Goal: Transaction & Acquisition: Book appointment/travel/reservation

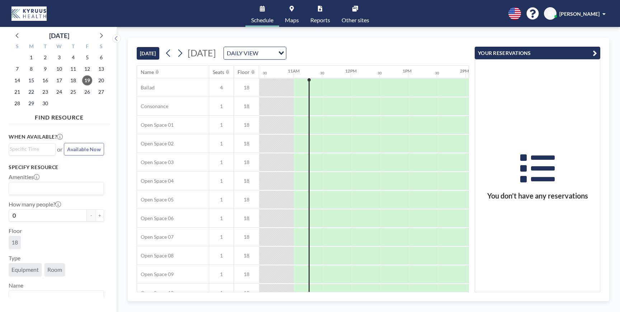
scroll to position [0, 603]
click at [181, 53] on icon at bounding box center [180, 53] width 7 height 11
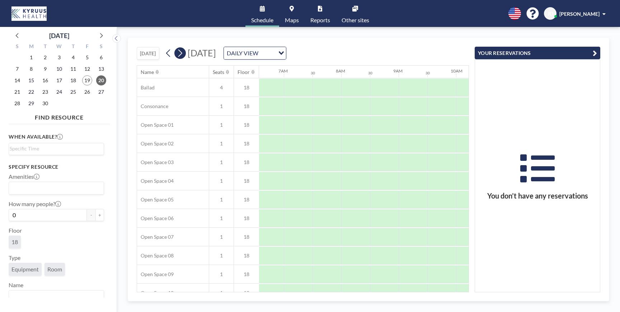
click at [181, 53] on icon at bounding box center [180, 53] width 7 height 11
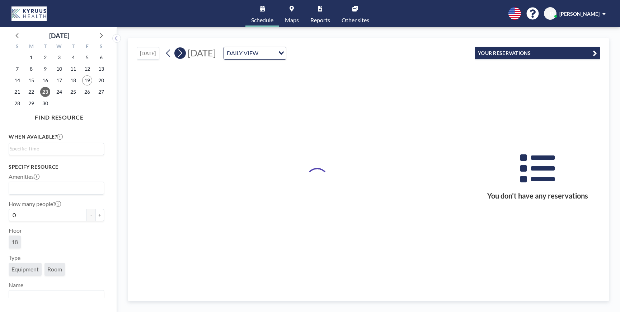
click at [181, 53] on icon at bounding box center [180, 53] width 7 height 11
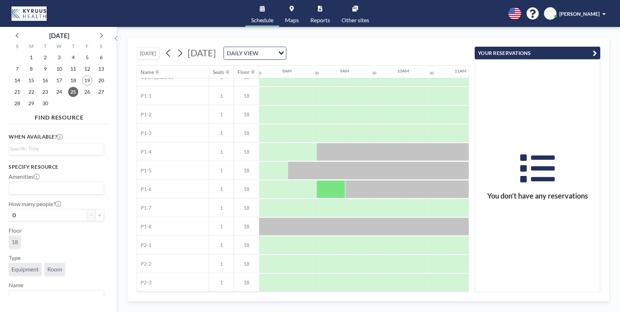
scroll to position [309, 430]
click at [328, 150] on div at bounding box center [561, 152] width 488 height 18
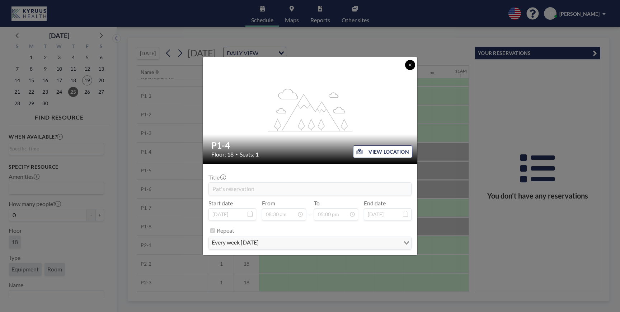
click at [410, 64] on icon at bounding box center [410, 65] width 4 height 4
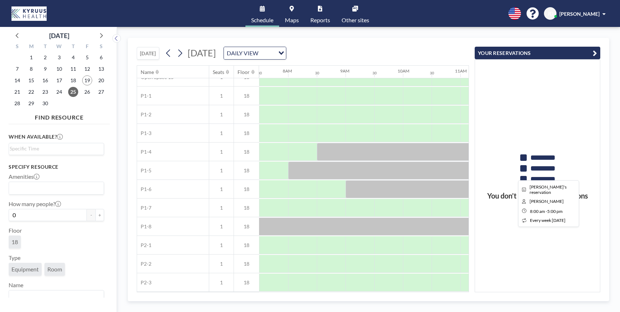
click at [344, 169] on div at bounding box center [546, 171] width 517 height 18
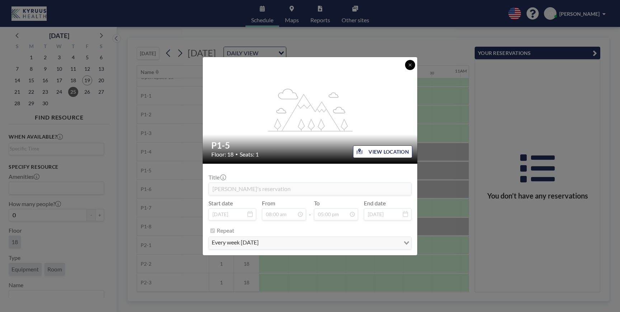
click at [410, 64] on icon at bounding box center [410, 65] width 3 height 3
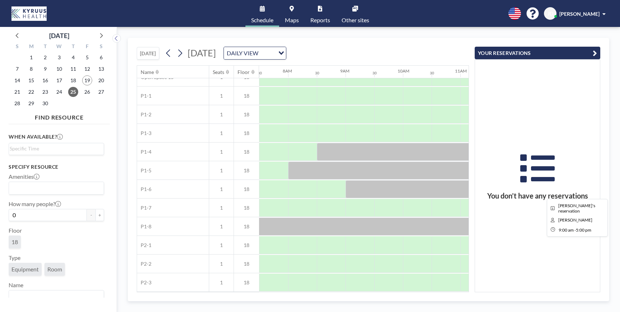
click at [393, 188] on div at bounding box center [575, 189] width 459 height 18
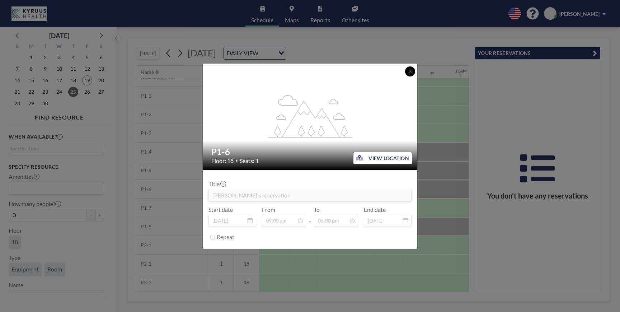
click at [411, 70] on icon at bounding box center [410, 71] width 4 height 4
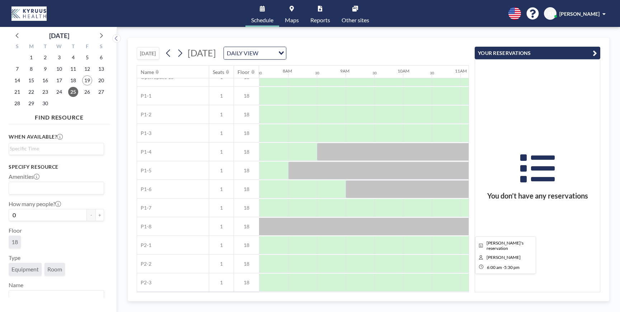
click at [333, 230] on div at bounding box center [503, 226] width 660 height 18
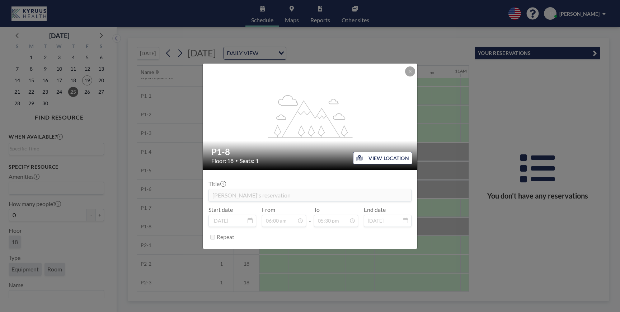
click at [416, 71] on div "flex-grow: 1.2;" at bounding box center [310, 117] width 215 height 107
click at [410, 72] on icon at bounding box center [410, 71] width 4 height 4
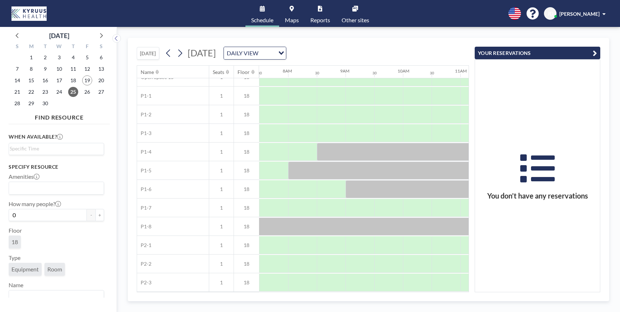
click at [292, 22] on span "Maps" at bounding box center [292, 20] width 14 height 6
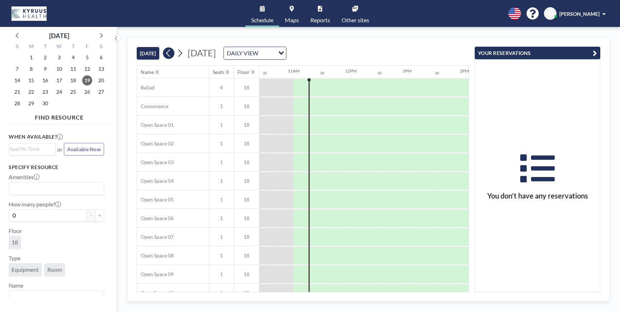
scroll to position [0, 603]
click at [72, 92] on span "25" at bounding box center [73, 92] width 10 height 10
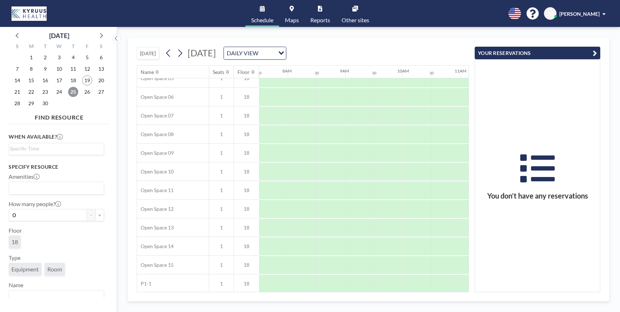
scroll to position [309, 431]
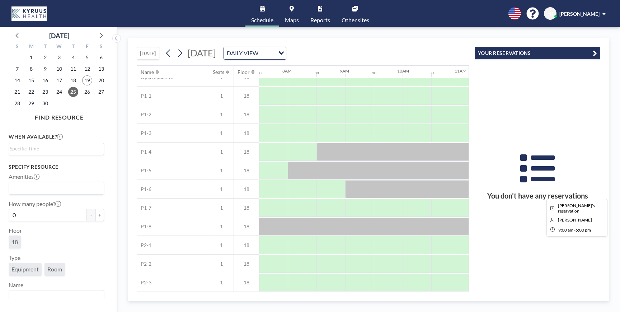
click at [364, 188] on div at bounding box center [574, 189] width 459 height 18
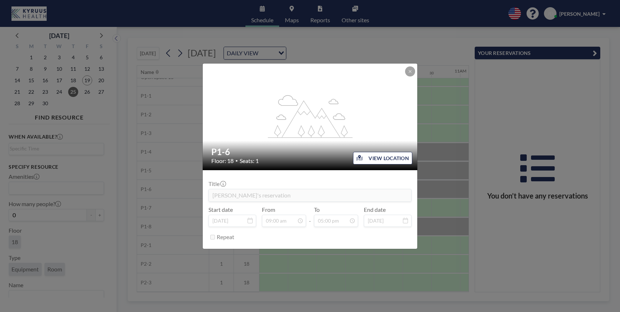
click at [411, 72] on icon at bounding box center [410, 71] width 4 height 4
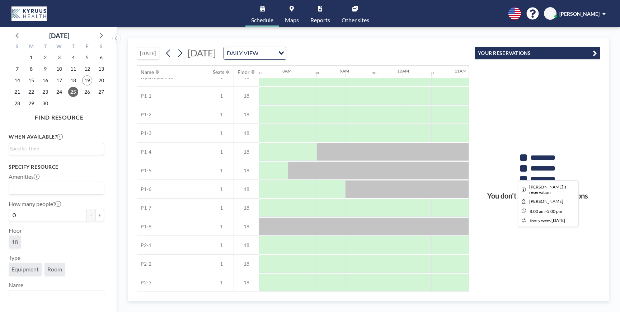
click at [318, 171] on div at bounding box center [546, 171] width 517 height 18
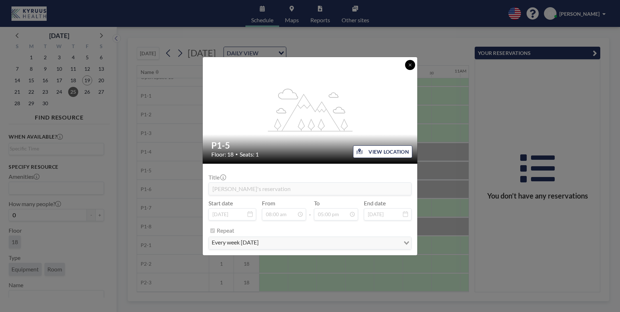
click at [411, 65] on icon at bounding box center [410, 65] width 4 height 4
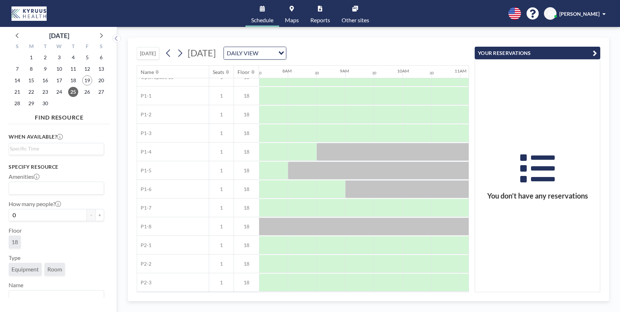
click at [295, 15] on link "Maps" at bounding box center [291, 13] width 25 height 27
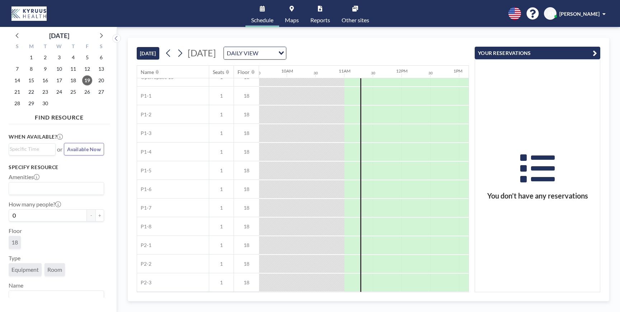
scroll to position [309, 544]
click at [70, 92] on span "25" at bounding box center [73, 92] width 10 height 10
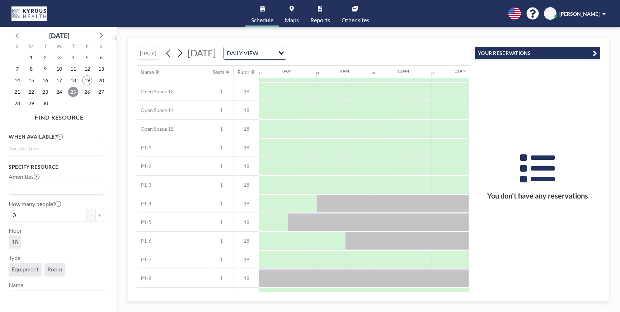
scroll to position [309, 431]
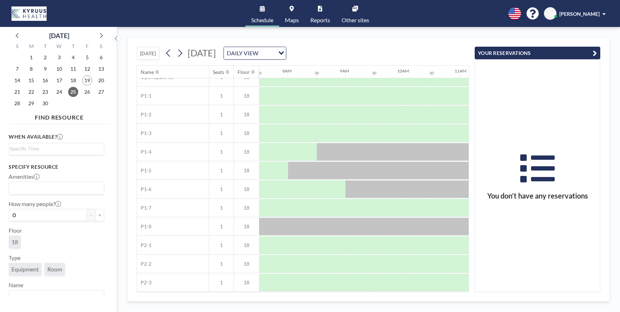
click at [292, 9] on icon at bounding box center [292, 9] width 4 height 6
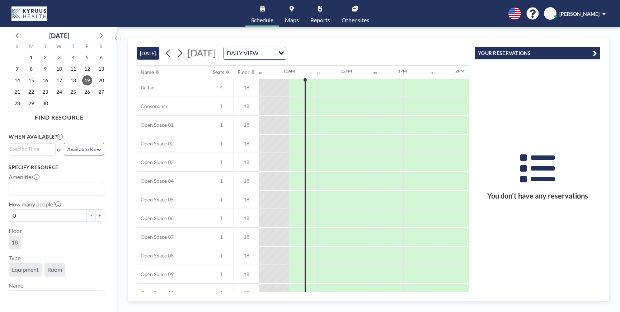
scroll to position [0, 603]
click at [73, 94] on span "25" at bounding box center [73, 92] width 10 height 10
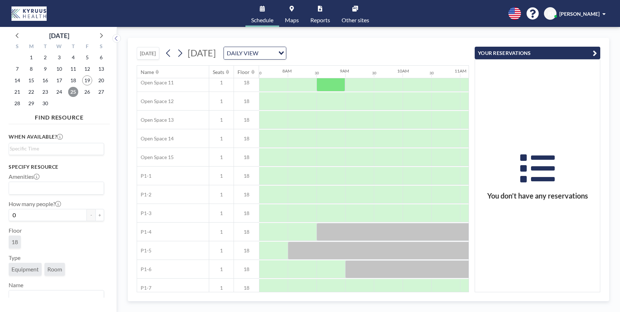
scroll to position [309, 431]
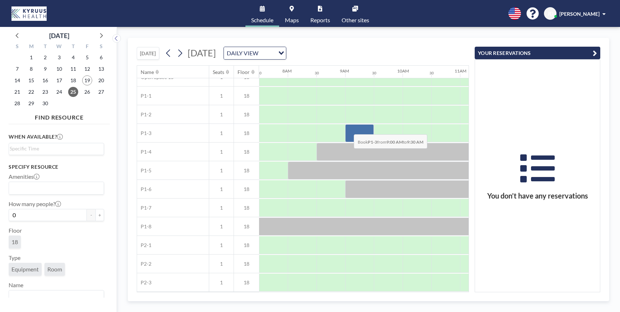
click at [348, 129] on div at bounding box center [359, 133] width 29 height 18
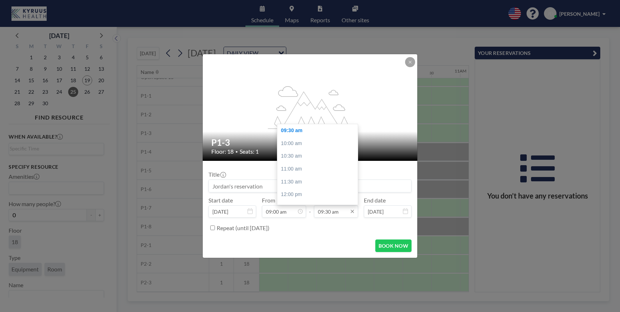
click at [330, 213] on input "09:30 am" at bounding box center [336, 211] width 44 height 12
click at [318, 174] on div "05:00 pm" at bounding box center [317, 169] width 80 height 13
type input "05:00 pm"
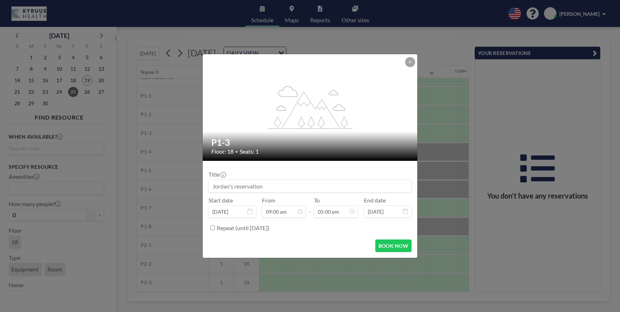
scroll to position [434, 0]
click at [385, 244] on button "BOOK NOW" at bounding box center [393, 245] width 36 height 13
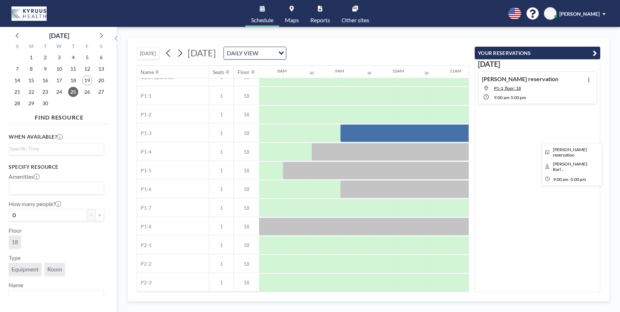
scroll to position [309, 460]
